Goal: Information Seeking & Learning: Learn about a topic

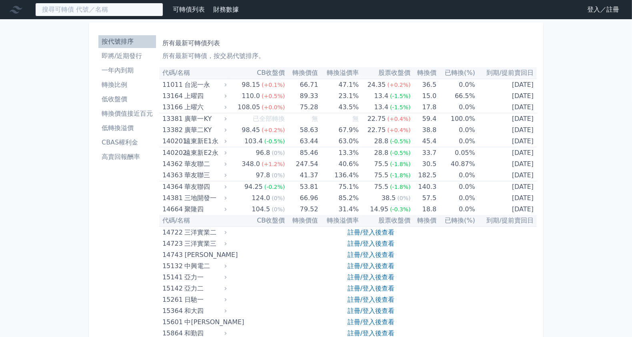
click at [122, 12] on input at bounding box center [99, 10] width 128 height 14
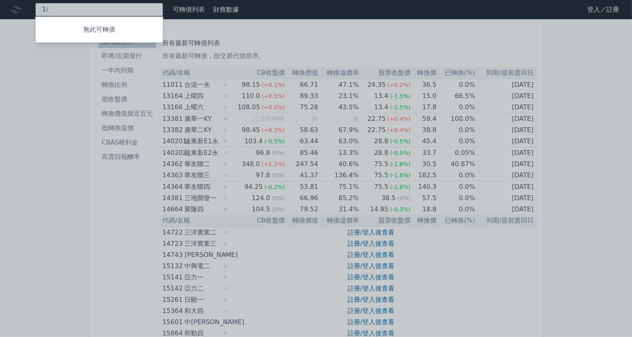
type input "1"
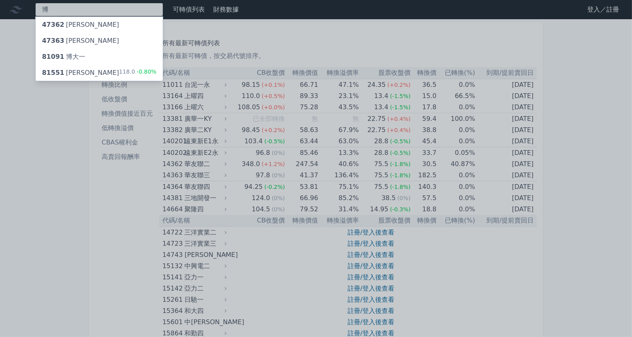
type input "博"
click at [113, 80] on div "81551 [PERSON_NAME] 118.0 -0.80%" at bounding box center [99, 73] width 127 height 16
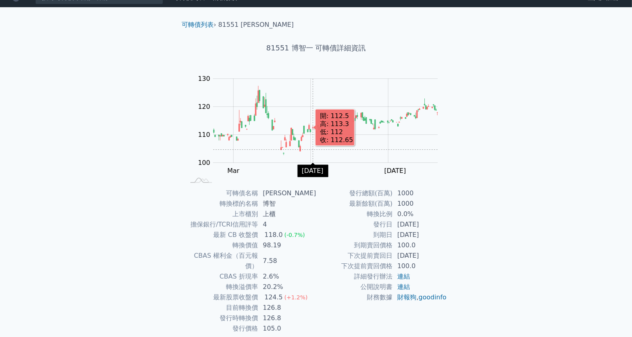
scroll to position [33, 0]
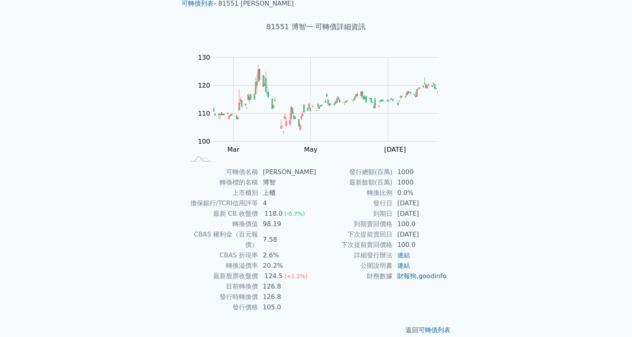
click at [564, 166] on div "可轉債列表 財務數據 可轉債列表 財務數據 登入／註冊 登入／註冊 可轉債列表 › 81551 博智一 81551 博智一 可轉債詳細資訊 Zoom Out …" at bounding box center [316, 157] width 632 height 381
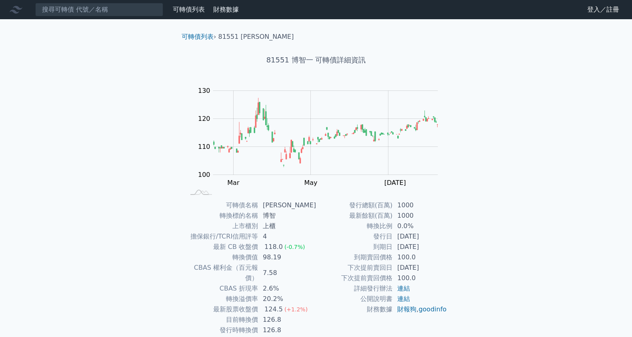
scroll to position [33, 0]
